Goal: Transaction & Acquisition: Purchase product/service

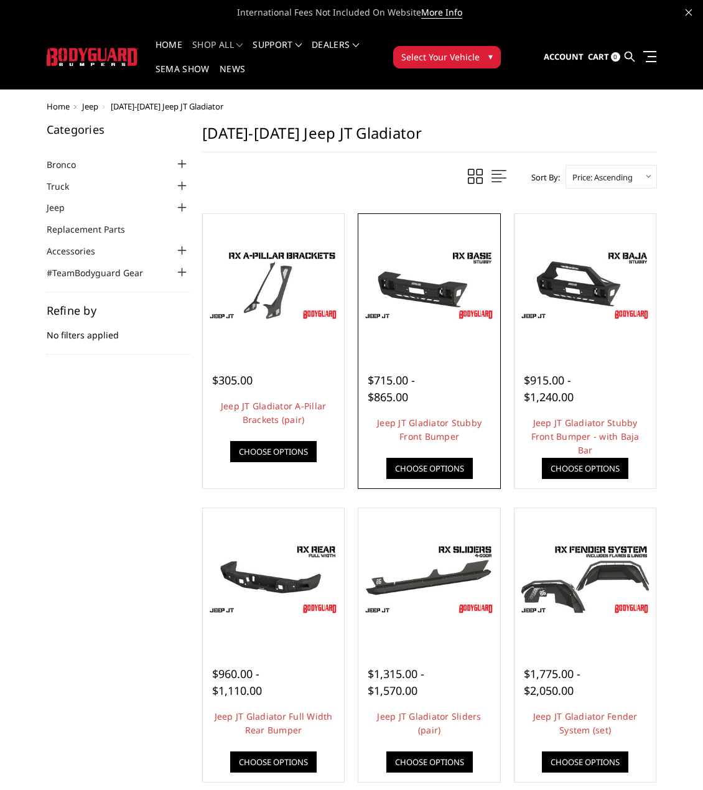
click at [486, 307] on img at bounding box center [429, 285] width 136 height 76
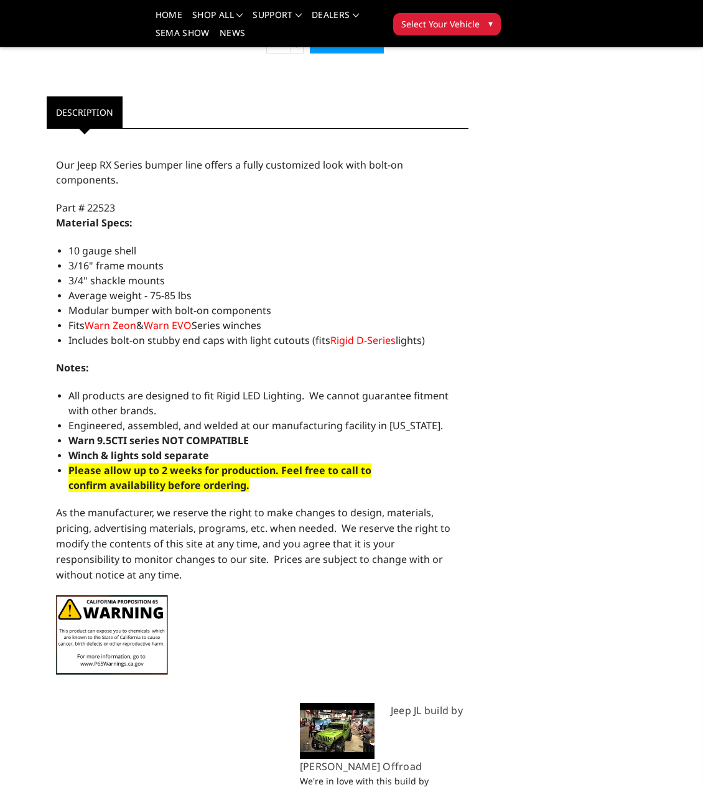
scroll to position [684, 0]
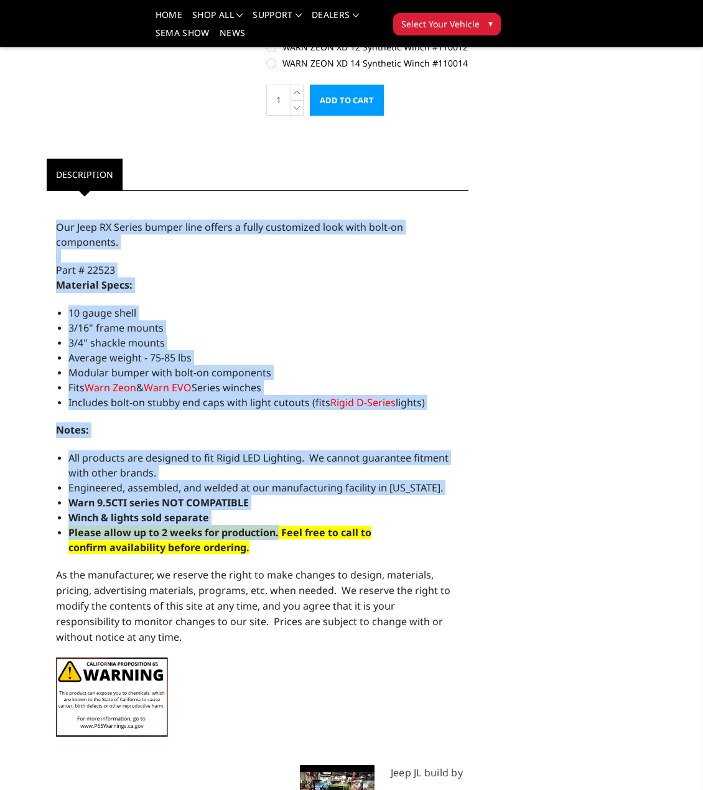
drag, startPoint x: 57, startPoint y: 224, endPoint x: 277, endPoint y: 537, distance: 382.2
click at [277, 537] on div "Our Jeep RX Series bumper line offers a fully customized look with bolt-on comp…" at bounding box center [258, 472] width 422 height 550
copy div "Our Jeep RX Series bumper line offers a fully customized look with bolt-on comp…"
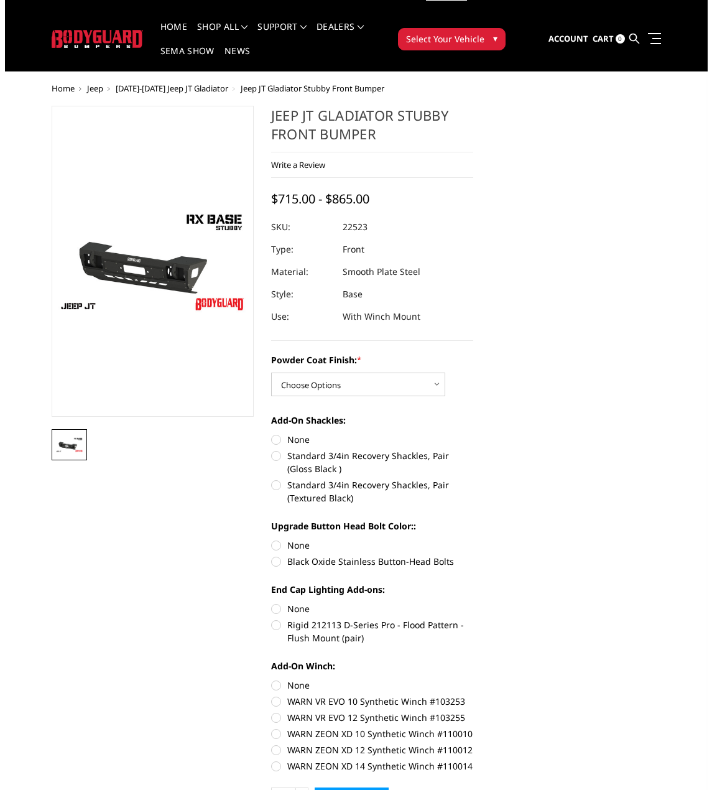
scroll to position [0, 0]
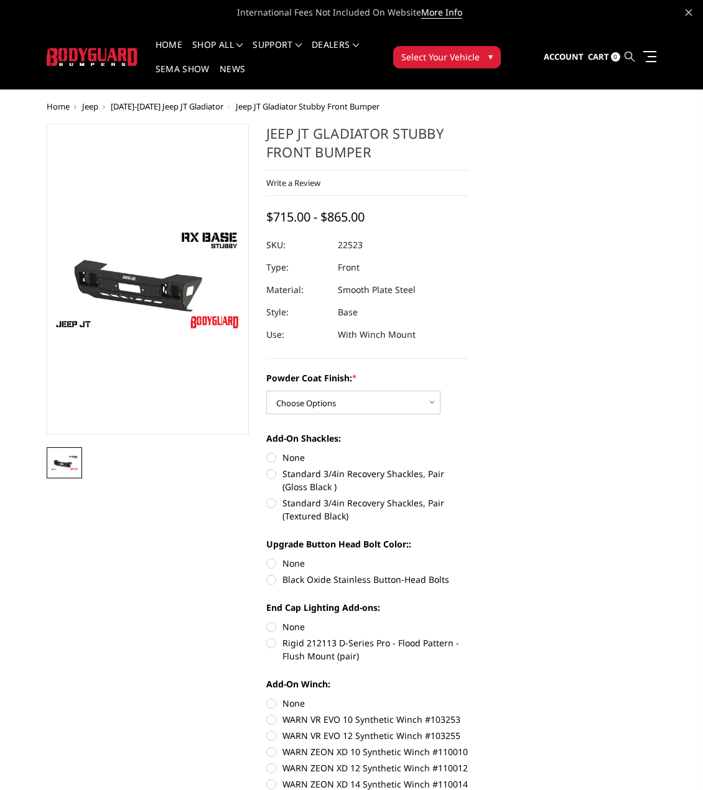
click at [628, 53] on icon at bounding box center [629, 57] width 10 height 10
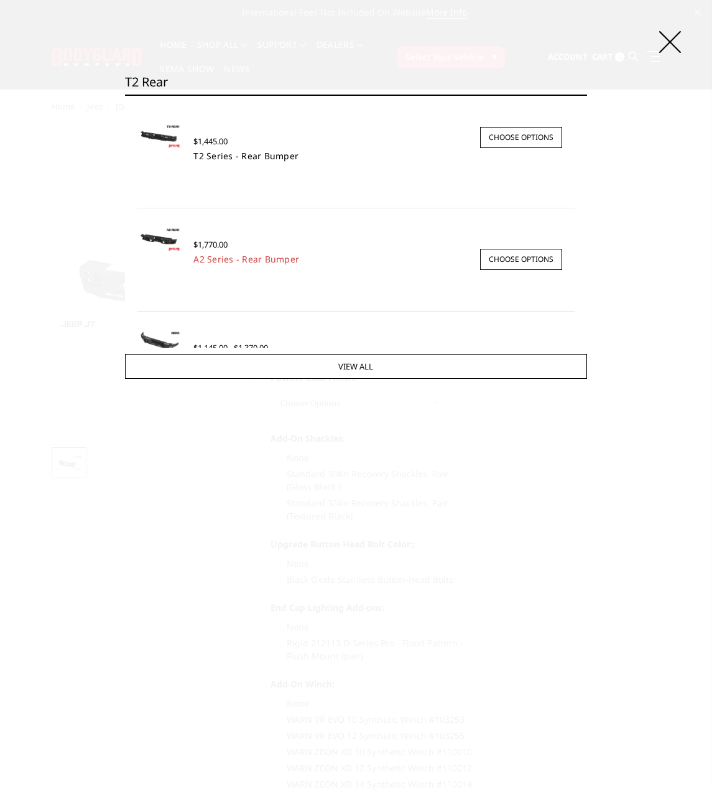
type input "T2 Rear"
click at [259, 159] on link "T2 Series - Rear Bumper" at bounding box center [245, 156] width 105 height 12
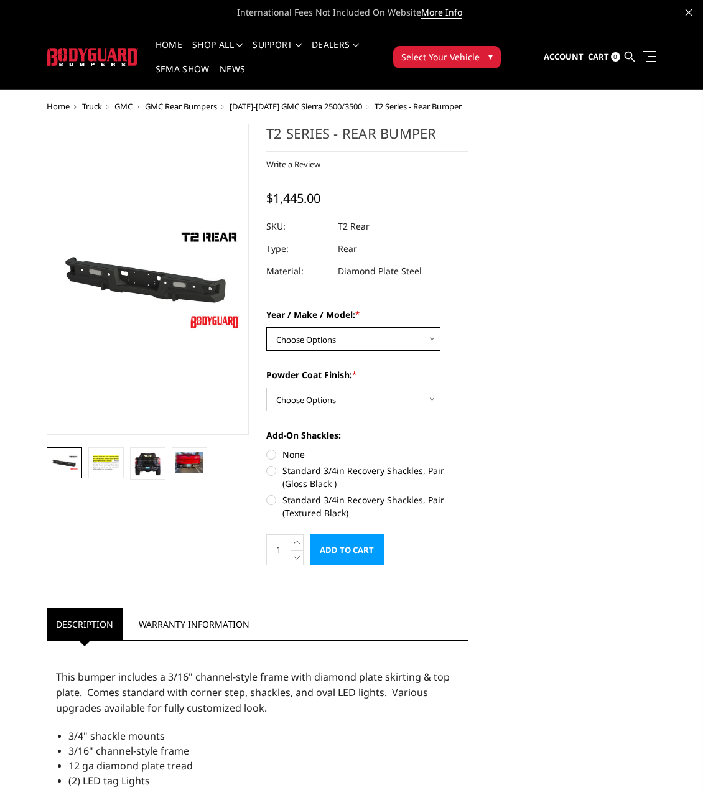
click at [350, 329] on select "Choose Options Chevrolet/GMC 15-19 2500/3500 Chevrolet/GMC 19-24 1500 (Dual Exh…" at bounding box center [353, 339] width 174 height 24
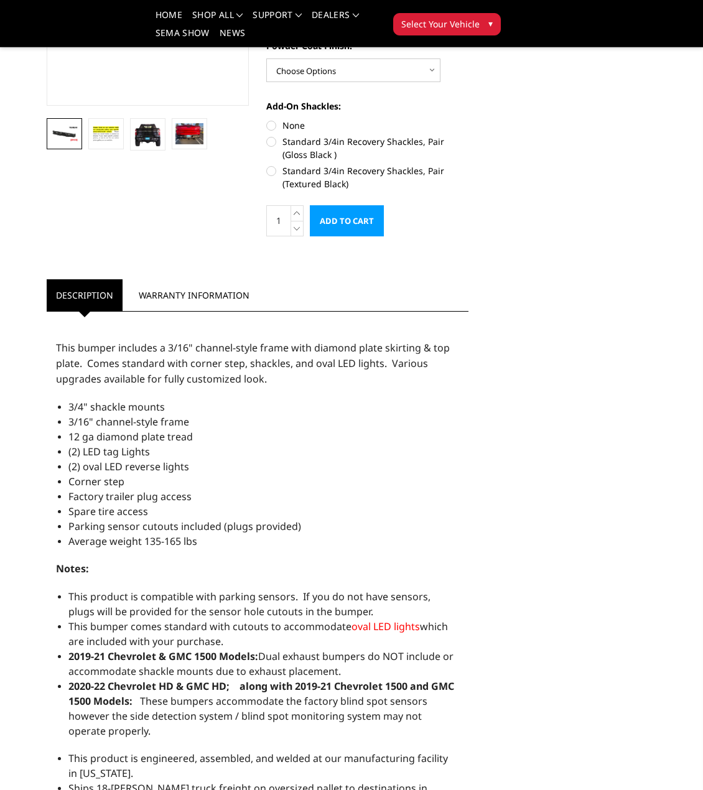
scroll to position [311, 0]
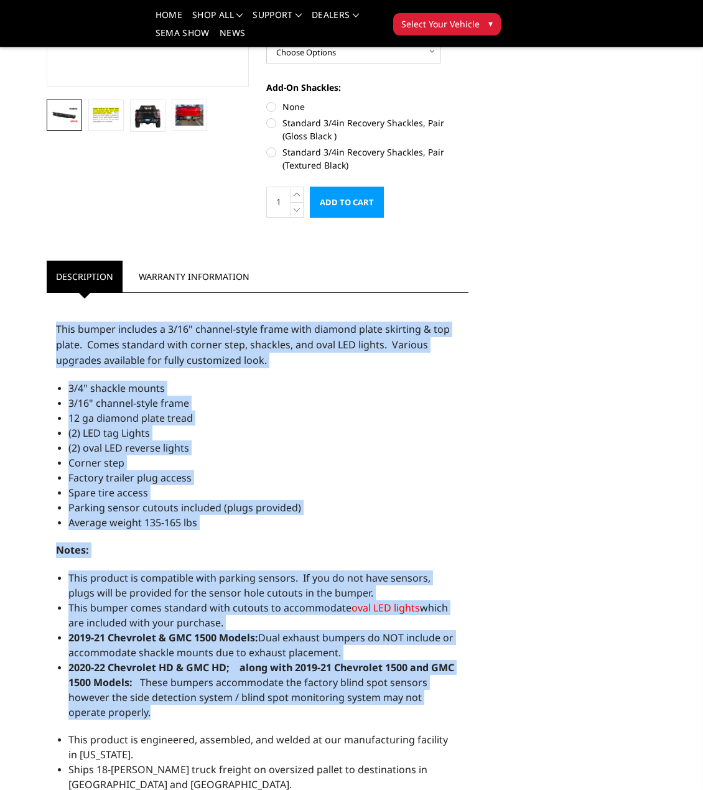
drag, startPoint x: 54, startPoint y: 330, endPoint x: 455, endPoint y: 710, distance: 553.0
click at [455, 710] on div "This bumper includes a 3/16" channel-style frame with diamond plate skirting & …" at bounding box center [258, 656] width 422 height 715
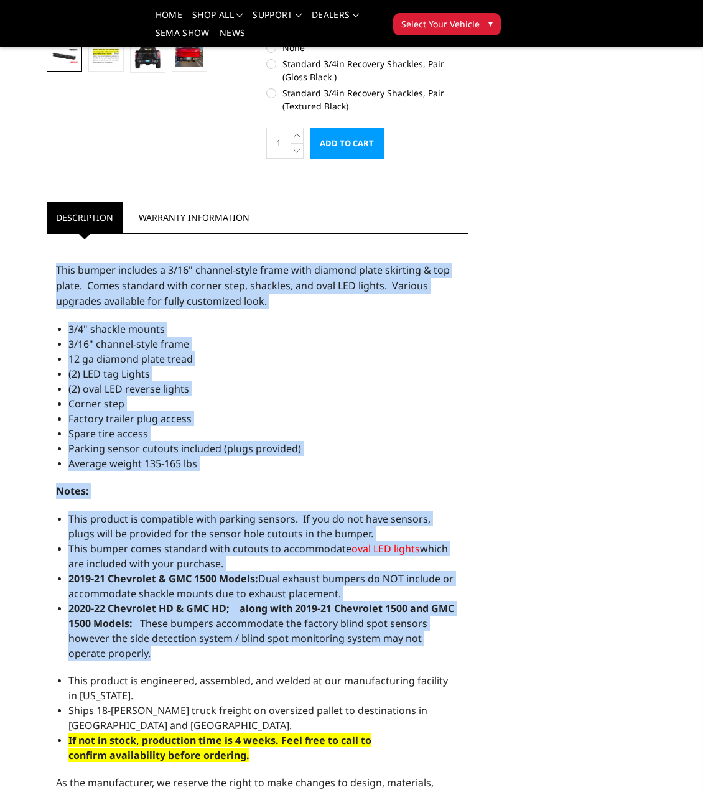
scroll to position [373, 0]
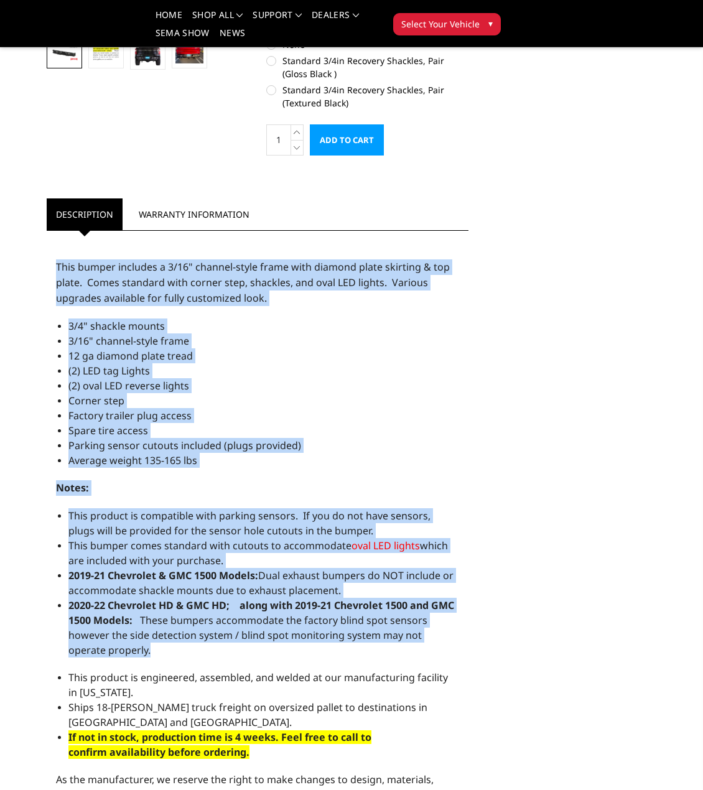
click at [58, 265] on span "This bumper includes a 3/16" channel-style frame with diamond plate skirting & …" at bounding box center [253, 282] width 394 height 45
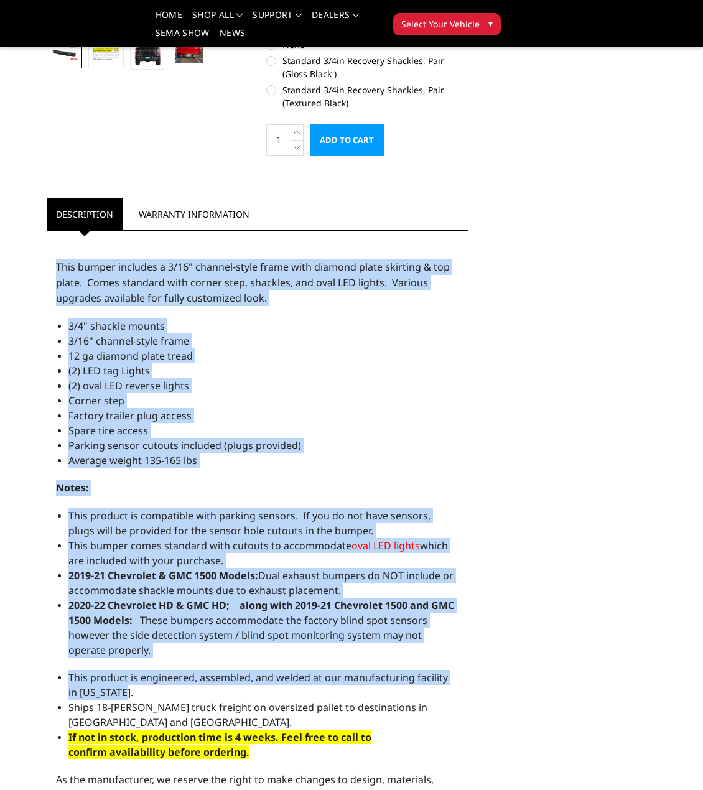
drag, startPoint x: 41, startPoint y: 264, endPoint x: 369, endPoint y: 690, distance: 537.9
click at [369, 690] on article "Description Warranty Information Description This bumper includes a 3/16" chann…" at bounding box center [257, 574] width 439 height 753
copy div "This bumper includes a 3/16" channel-style frame with diamond plate skirting & …"
